Goal: Information Seeking & Learning: Learn about a topic

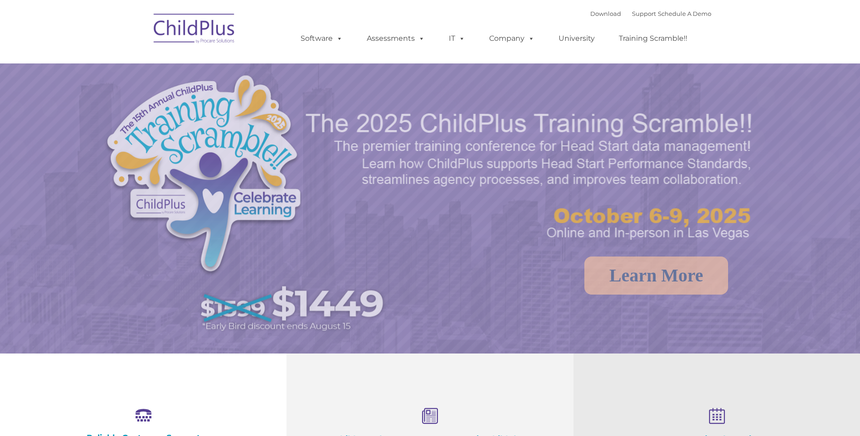
select select "MEDIUM"
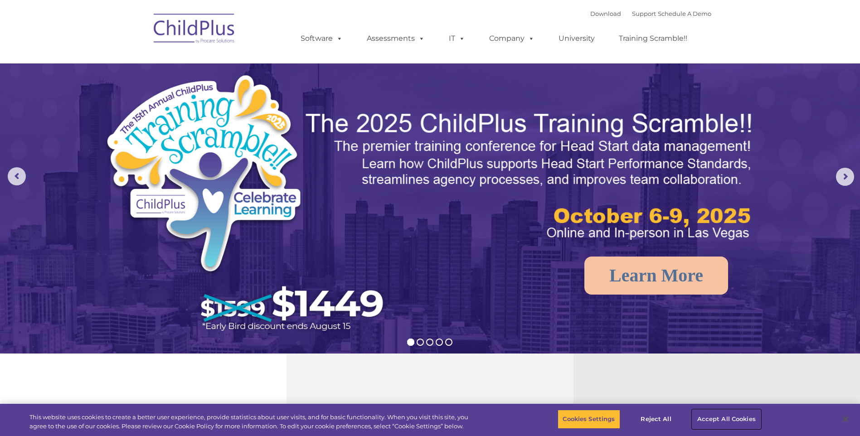
click at [706, 413] on button "Accept All Cookies" at bounding box center [727, 419] width 68 height 19
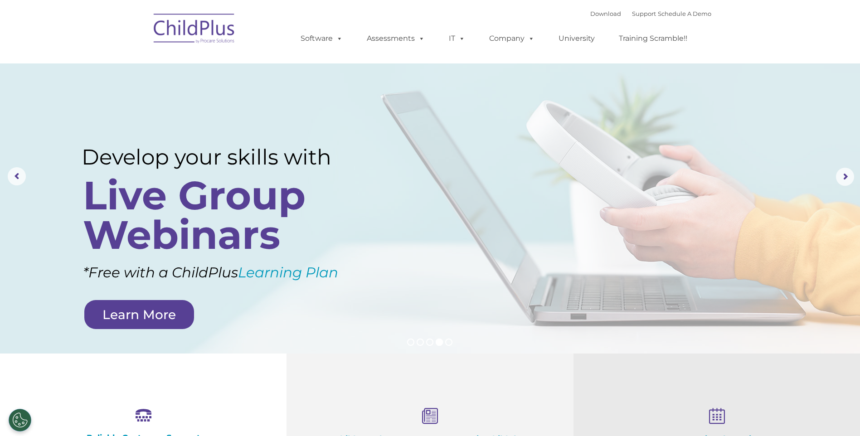
click at [207, 28] on img at bounding box center [194, 29] width 91 height 45
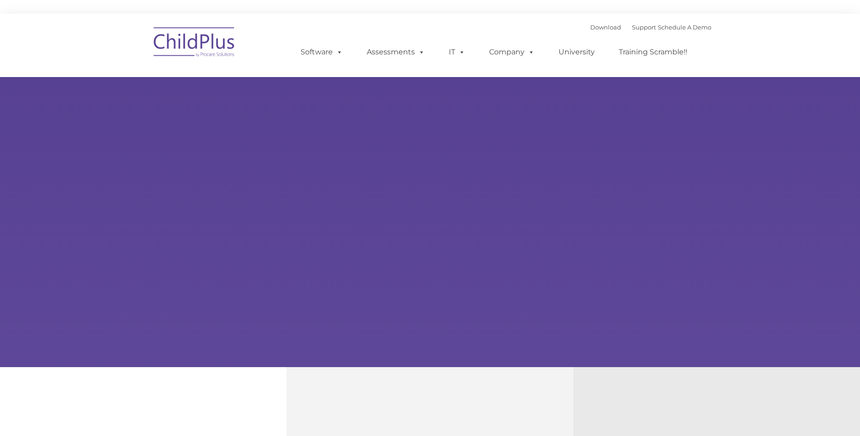
type input ""
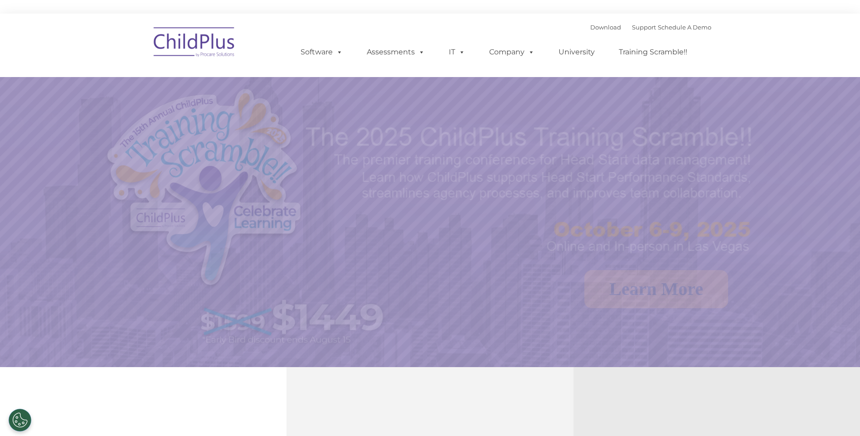
select select "MEDIUM"
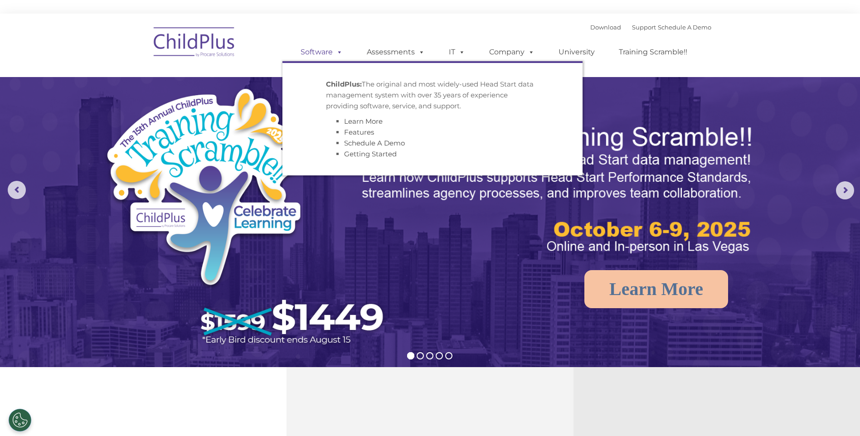
click at [345, 53] on link "Software" at bounding box center [322, 52] width 60 height 18
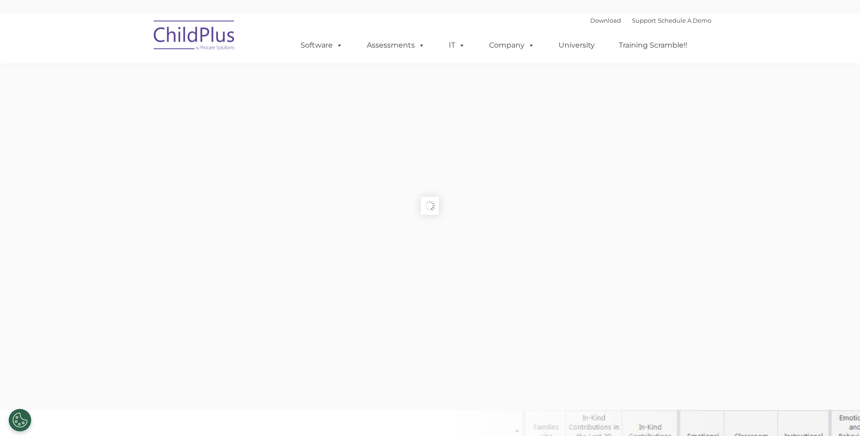
scroll to position [45, 0]
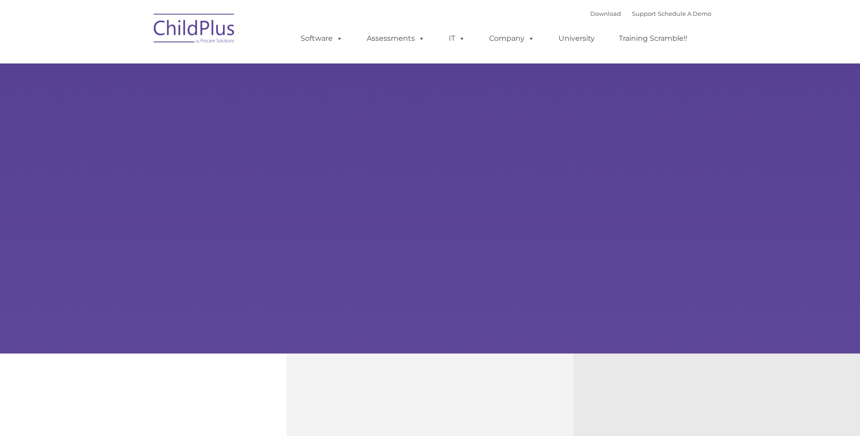
type input ""
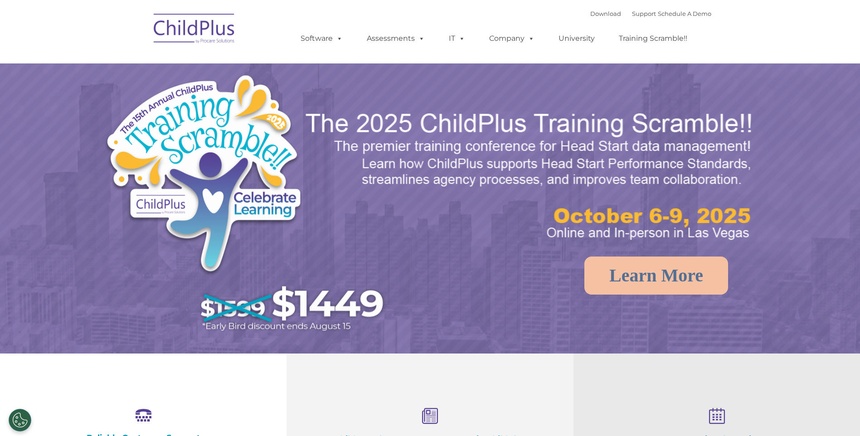
select select "MEDIUM"
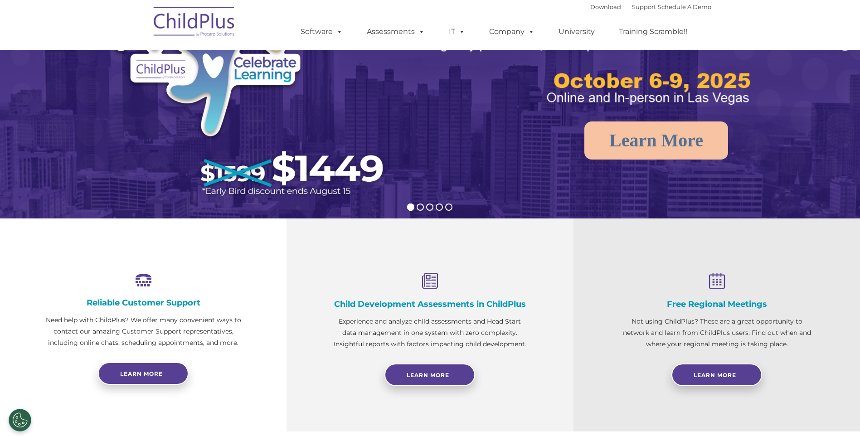
scroll to position [136, 0]
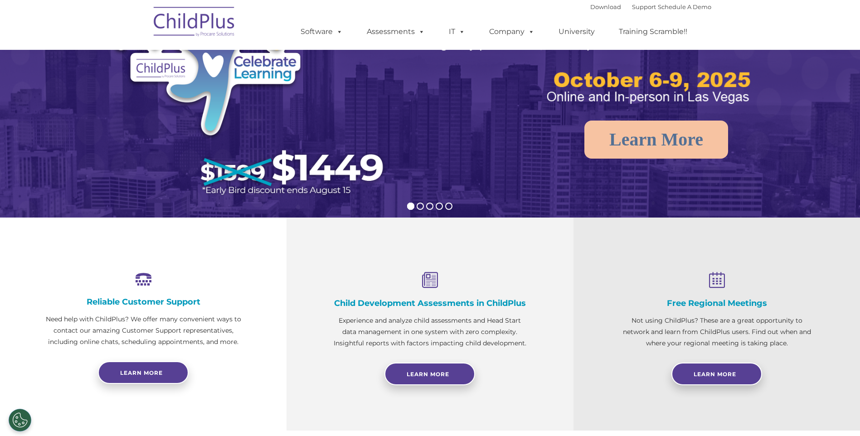
click at [435, 280] on icon at bounding box center [430, 280] width 196 height 17
click at [447, 373] on span "Learn More" at bounding box center [428, 374] width 43 height 7
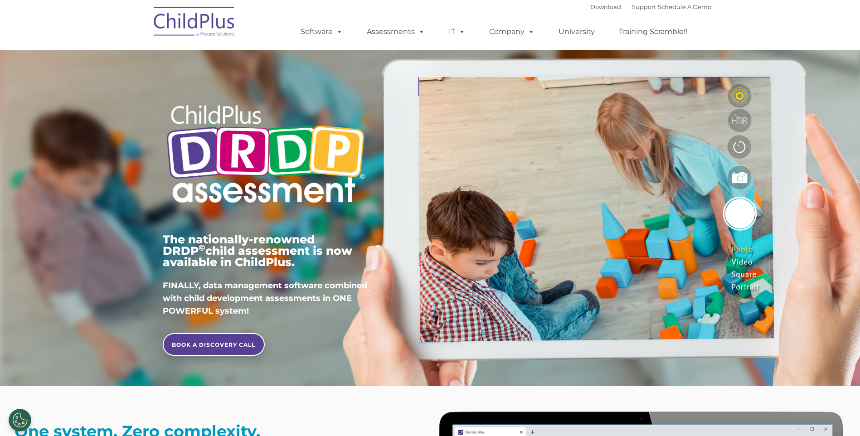
click at [200, 23] on img at bounding box center [194, 22] width 91 height 45
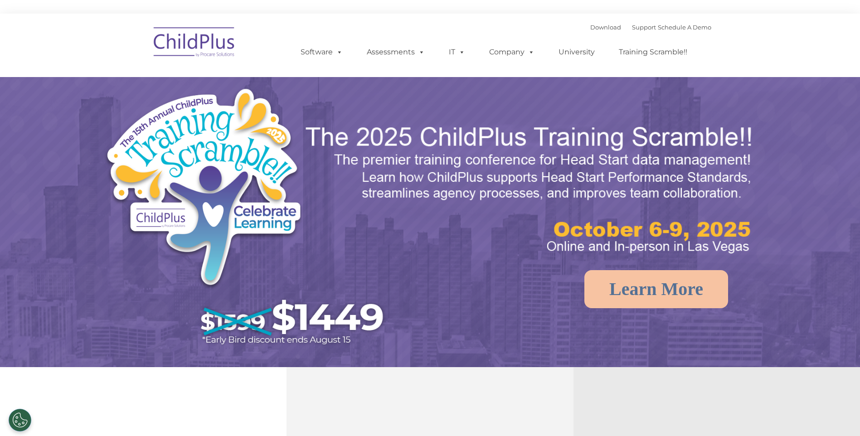
select select "MEDIUM"
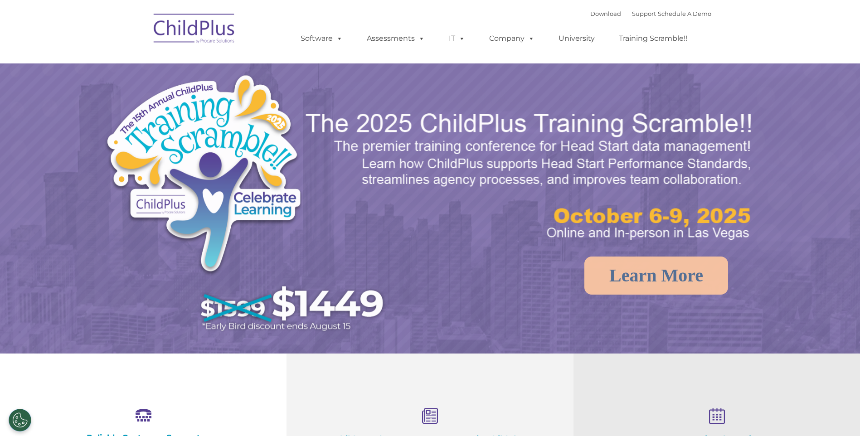
select select "MEDIUM"
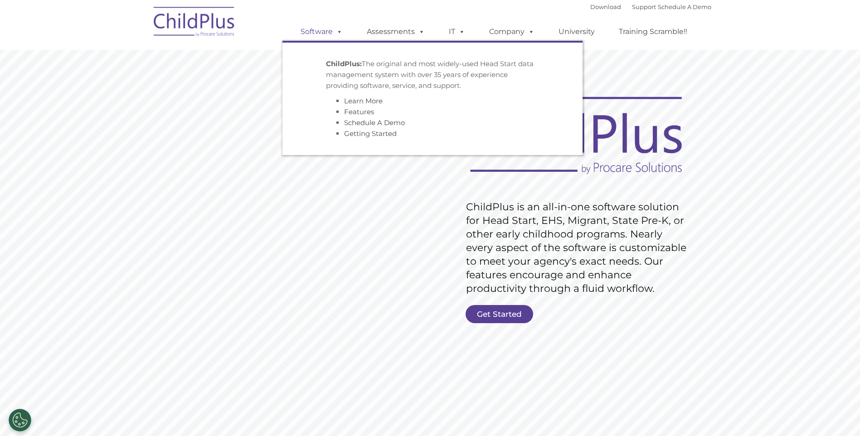
click at [338, 31] on span at bounding box center [338, 31] width 10 height 9
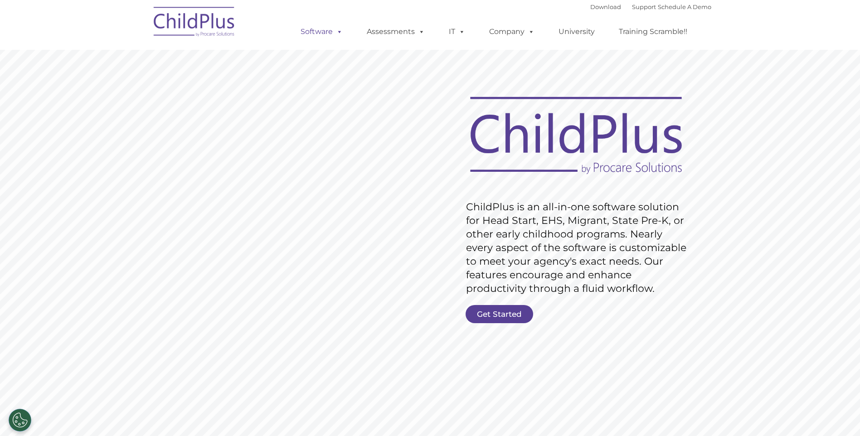
click at [338, 32] on span at bounding box center [338, 31] width 10 height 9
click at [505, 314] on link "Get Started" at bounding box center [500, 314] width 68 height 18
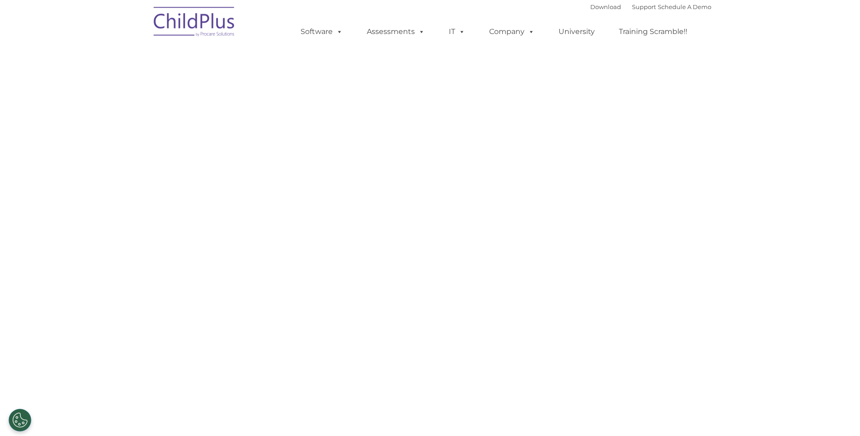
select select "MEDIUM"
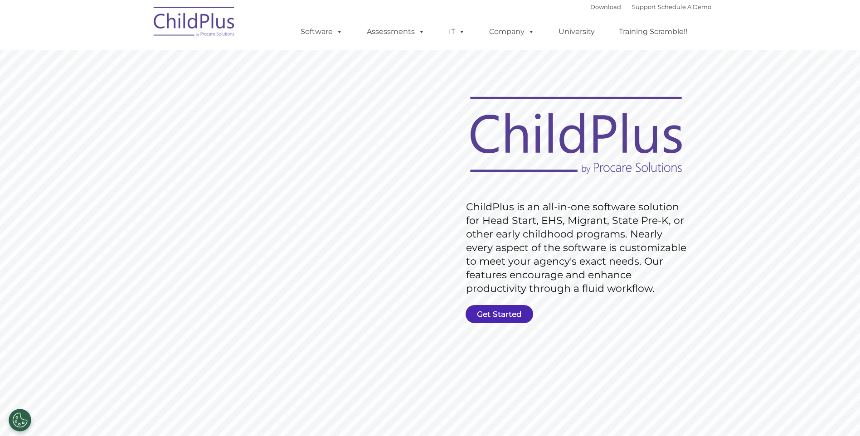
click at [502, 315] on link "Get Started" at bounding box center [500, 314] width 68 height 18
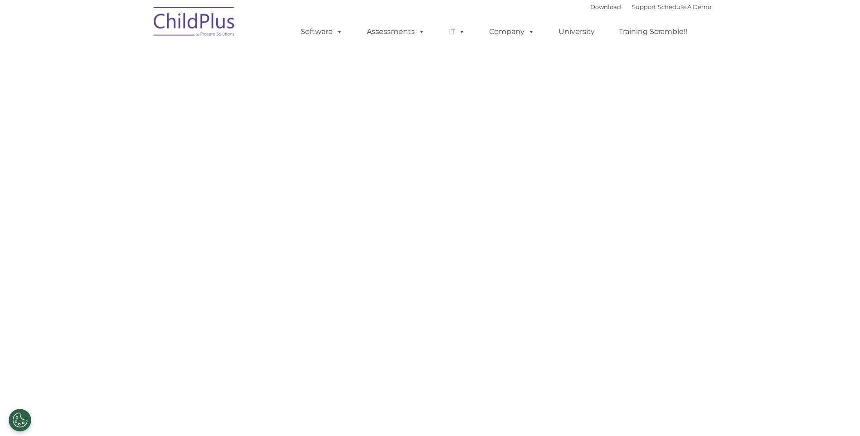
select select "MEDIUM"
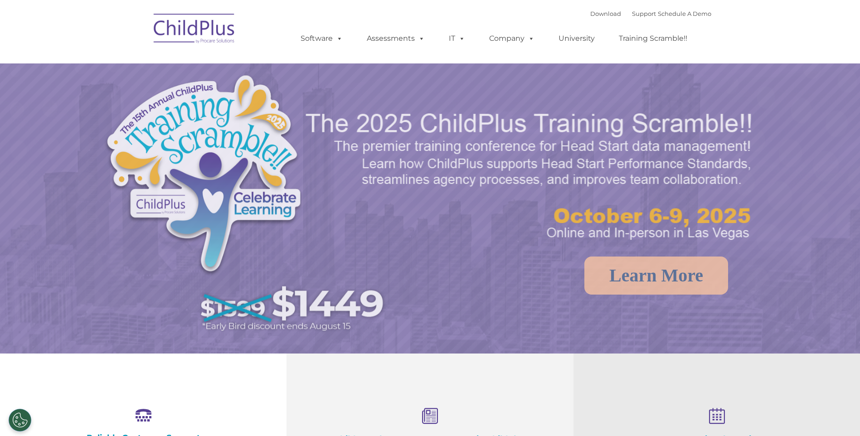
select select "MEDIUM"
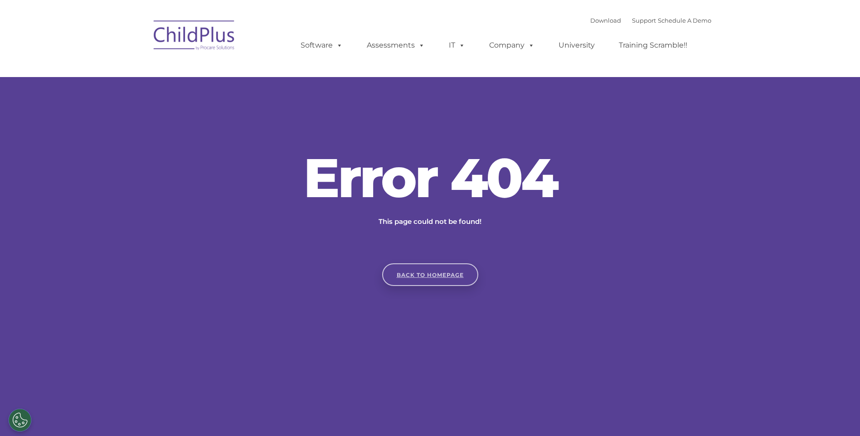
click at [451, 270] on link "Back to homepage" at bounding box center [430, 274] width 96 height 23
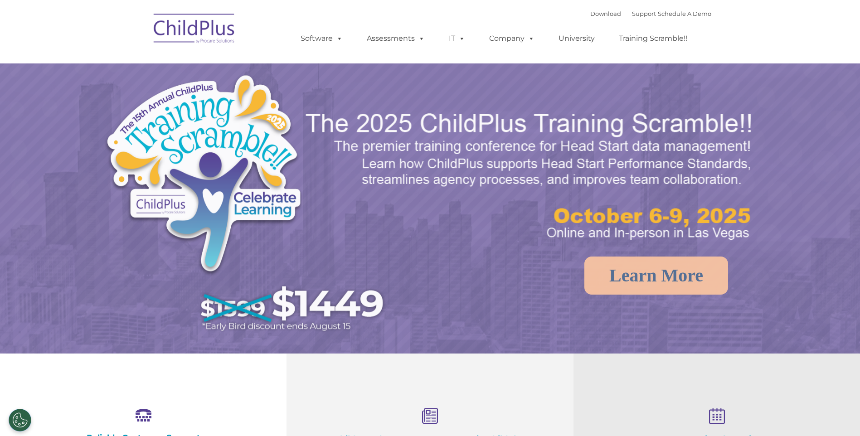
select select "MEDIUM"
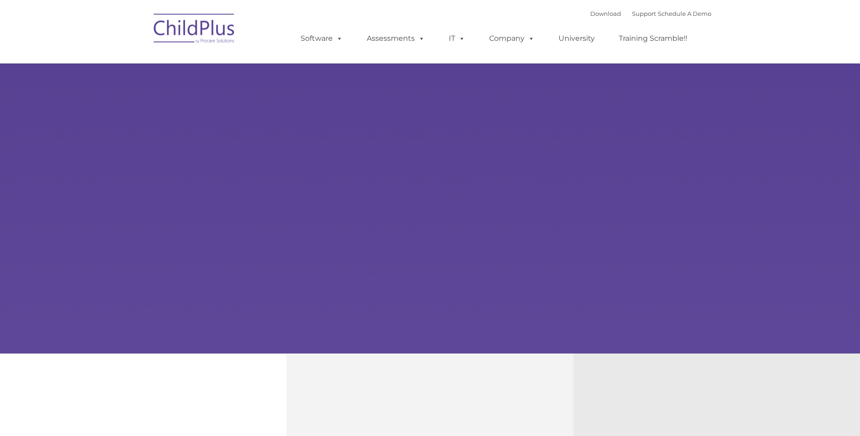
type input ""
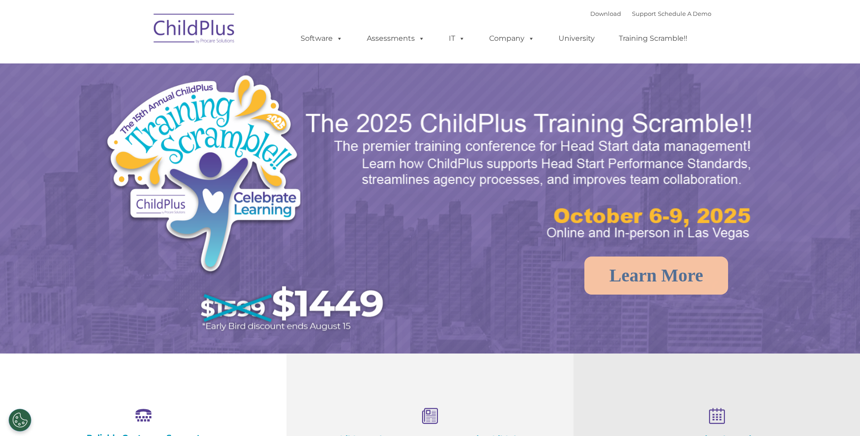
select select "MEDIUM"
